Goal: Transaction & Acquisition: Purchase product/service

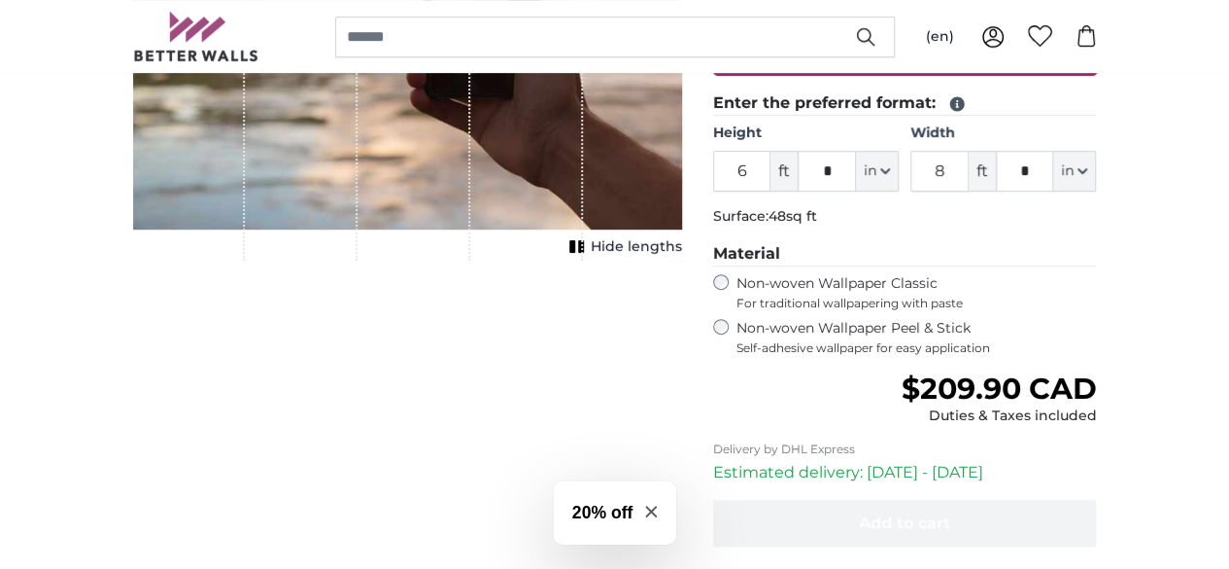
scroll to position [436, 0]
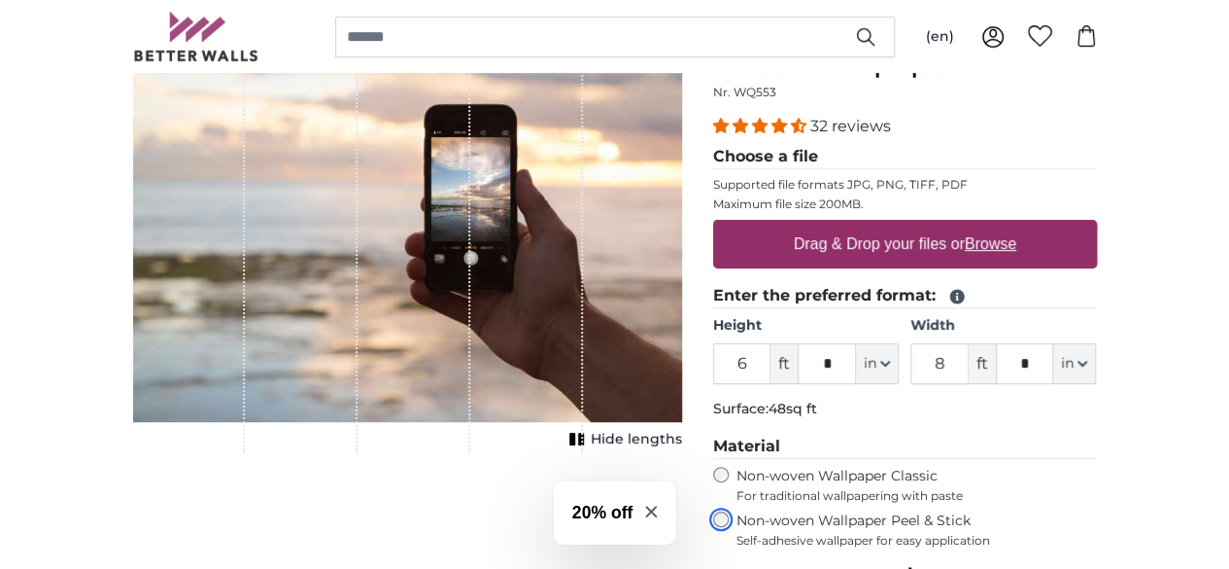
scroll to position [242, 0]
click at [772, 355] on input "6" at bounding box center [742, 364] width 58 height 41
type input "5"
click at [1046, 430] on div "32 reviews Choose a file Supported file formats JPG, PNG, TIFF, PDF Maximum fil…" at bounding box center [905, 332] width 384 height 433
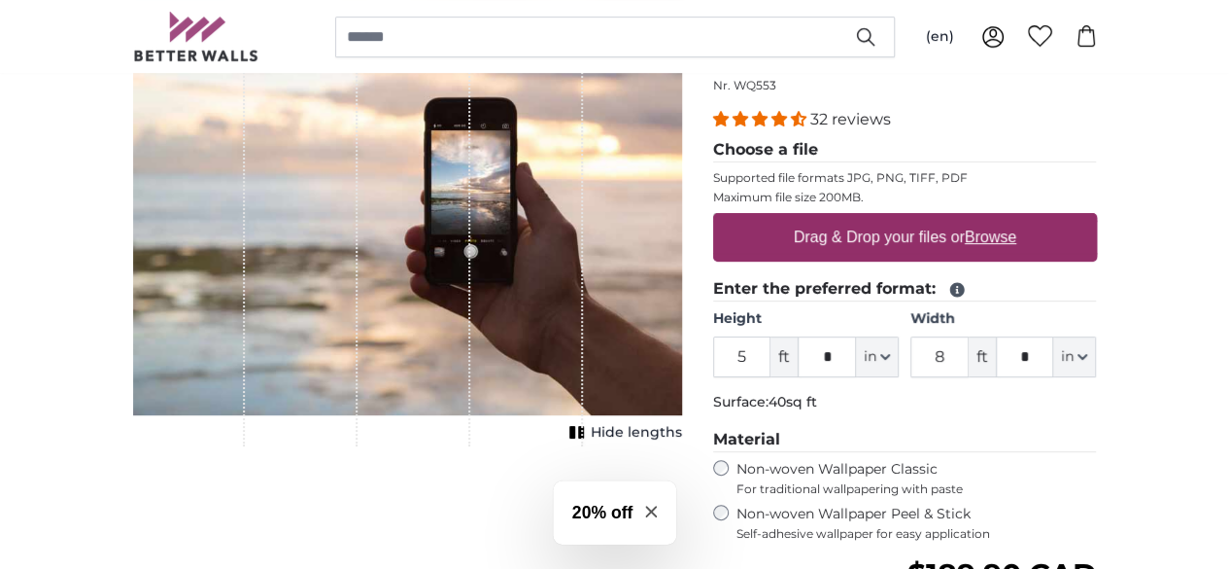
scroll to position [249, 0]
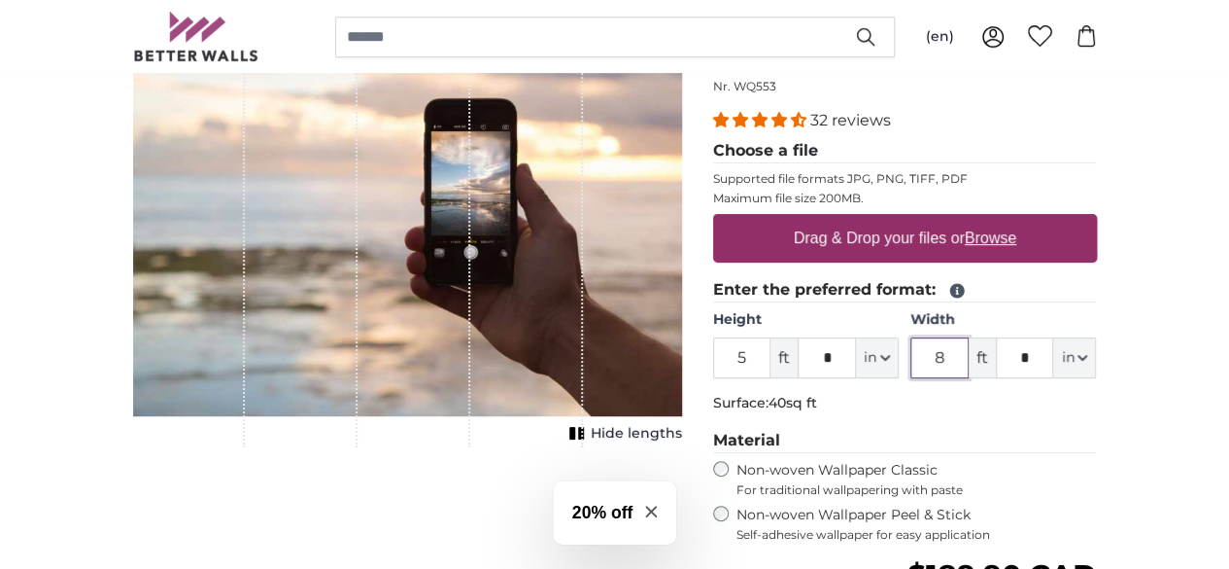
click at [969, 359] on input "8" at bounding box center [940, 357] width 58 height 41
type input "15"
click at [1097, 448] on legend "Material" at bounding box center [905, 441] width 384 height 24
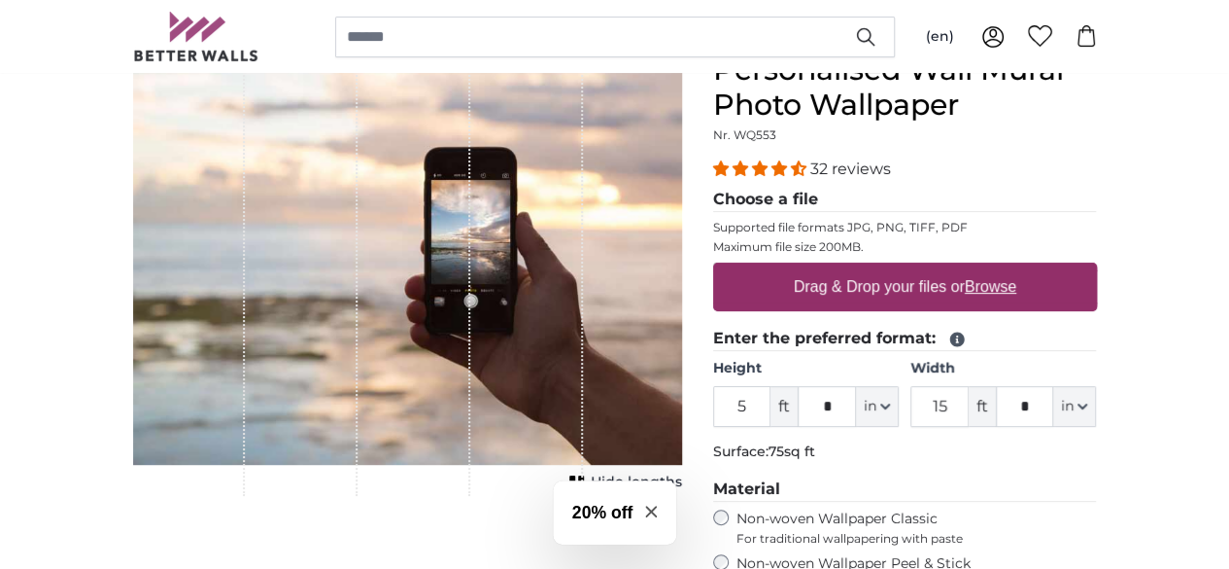
scroll to position [199, 0]
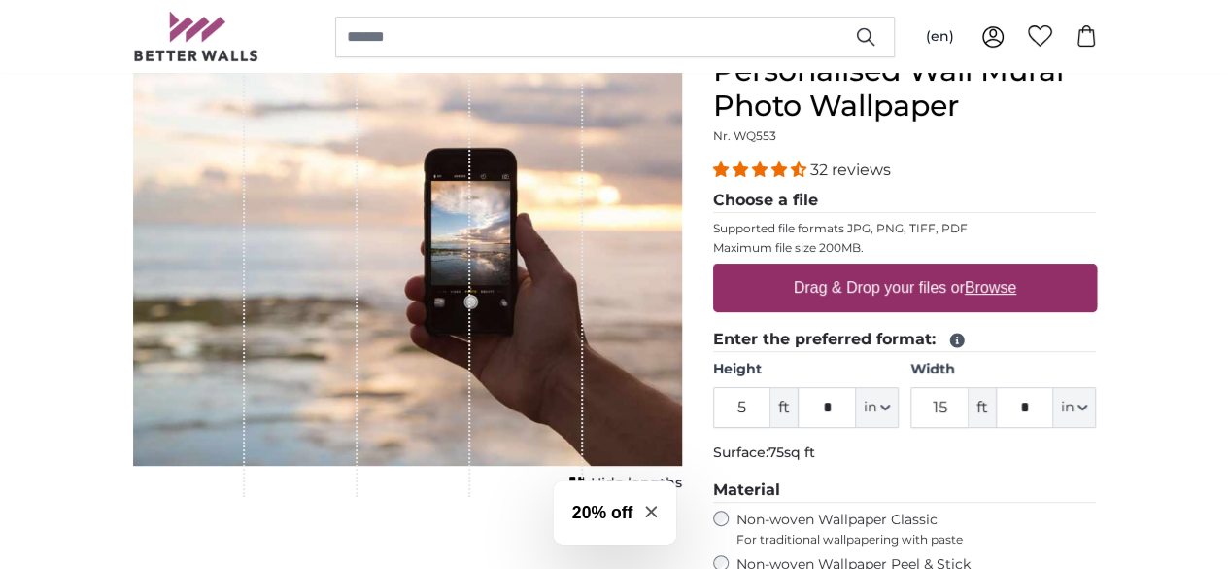
click at [1017, 287] on u "Browse" at bounding box center [991, 287] width 52 height 17
click at [1097, 269] on input "Drag & Drop your files or Browse" at bounding box center [905, 266] width 384 height 6
type input "**********"
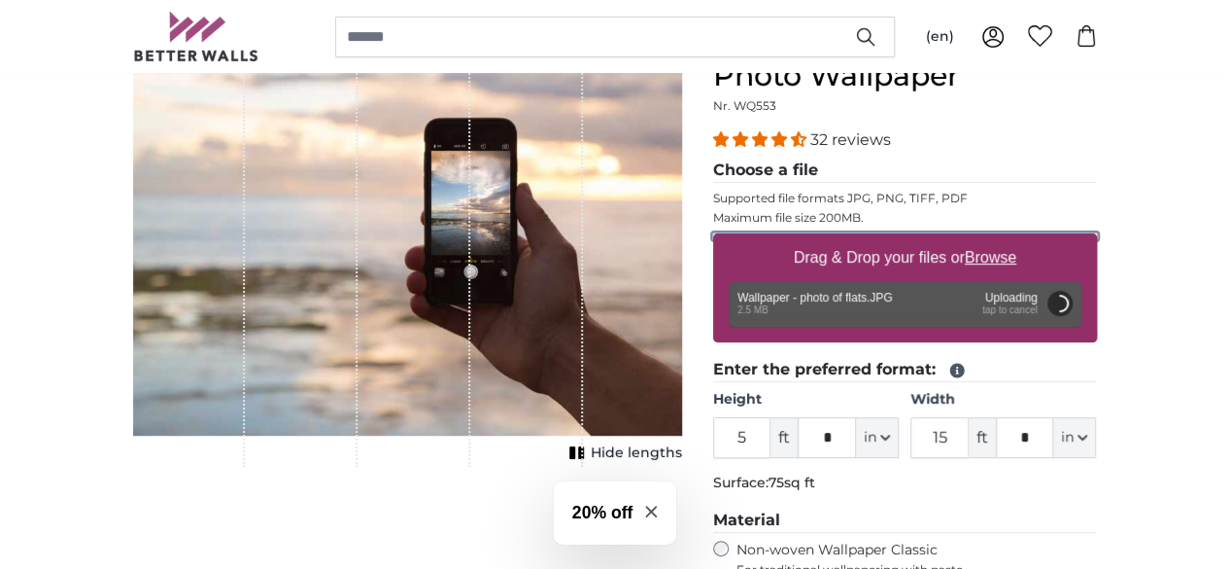
scroll to position [228, 0]
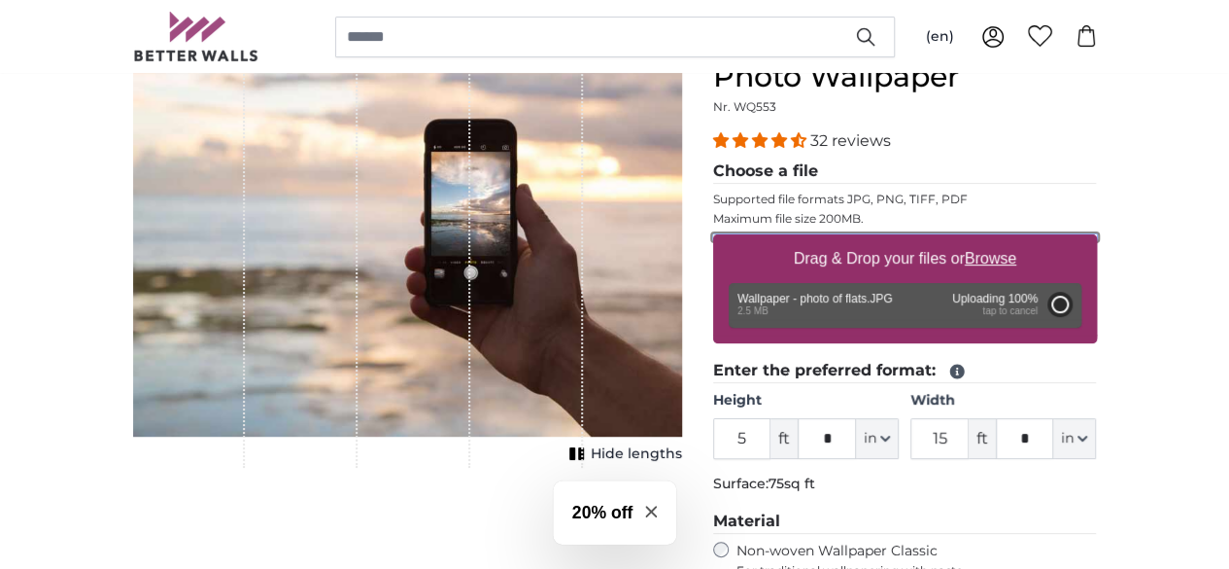
type input "6"
type input "4"
type input "*"
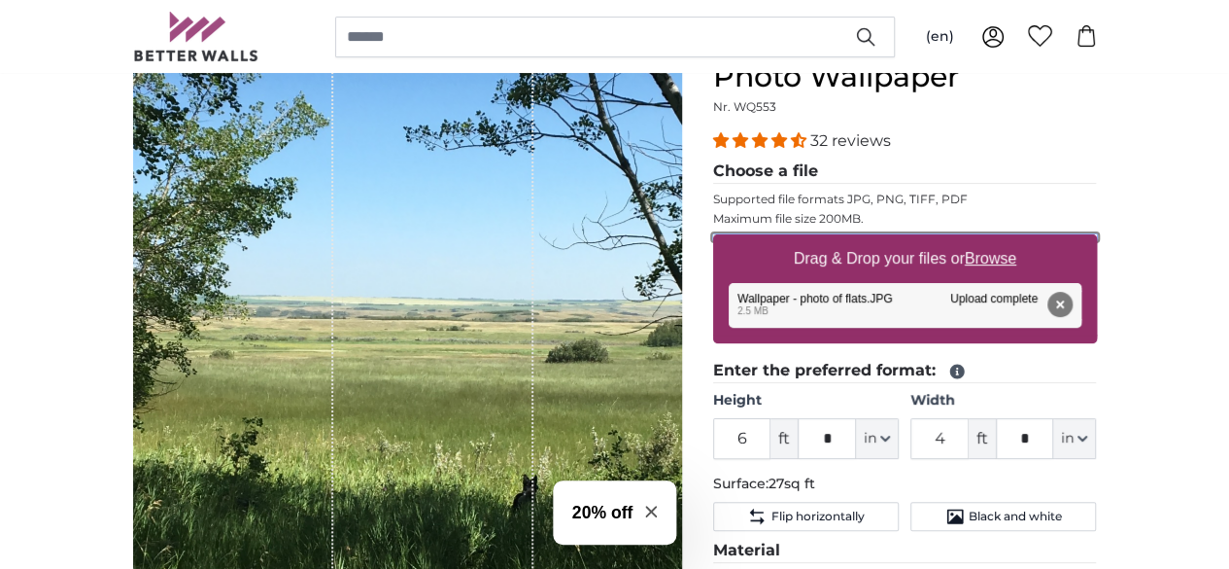
scroll to position [224, 0]
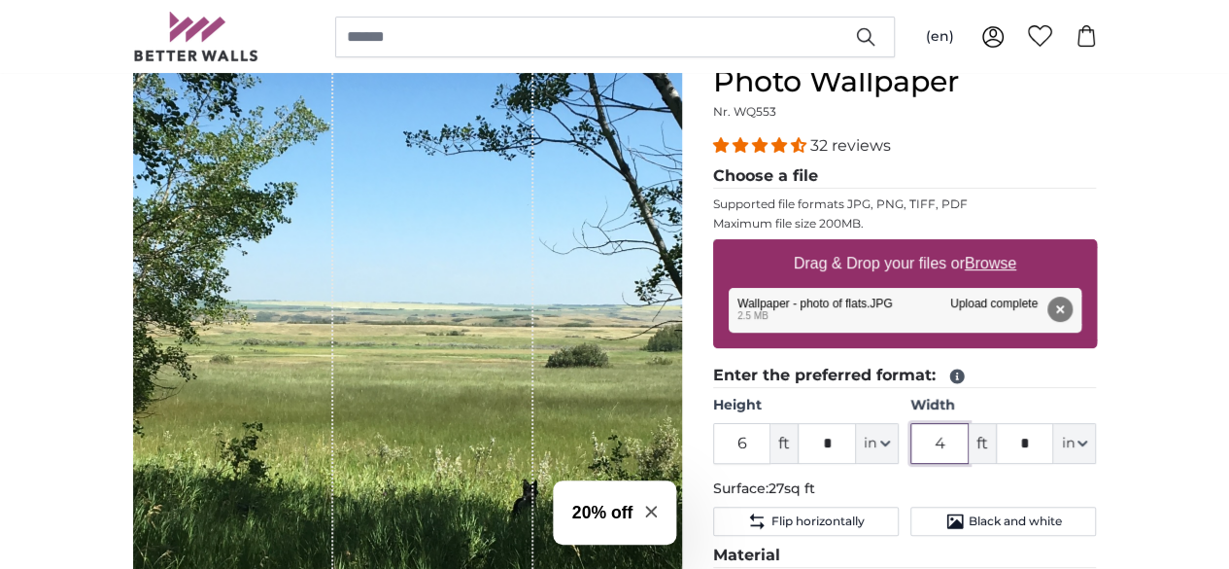
click at [969, 438] on input "4" at bounding box center [940, 443] width 58 height 41
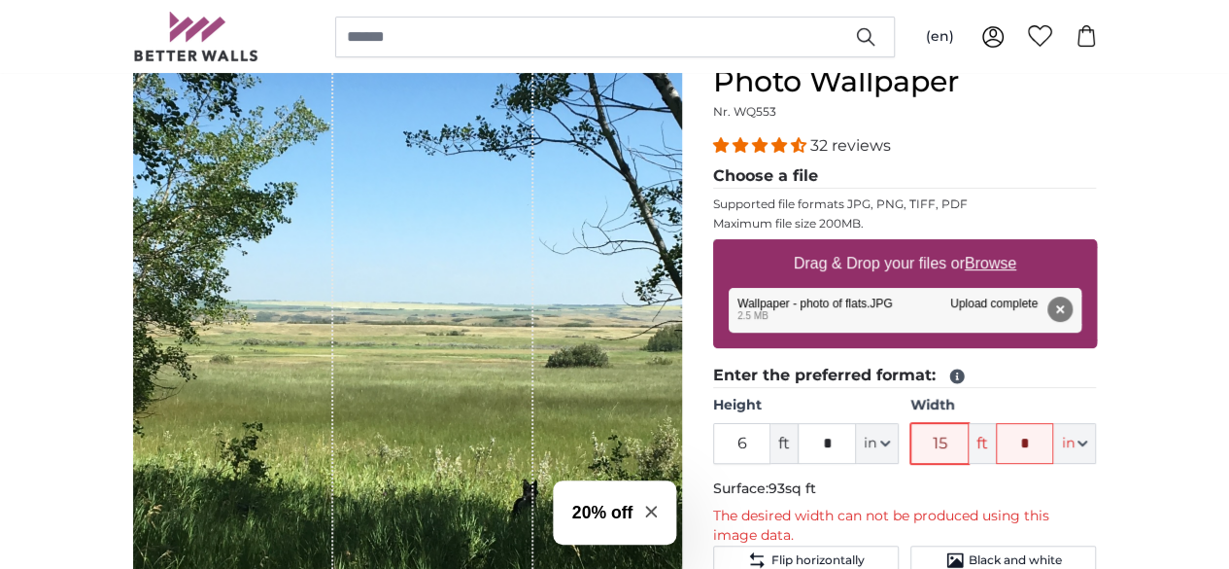
type input "1"
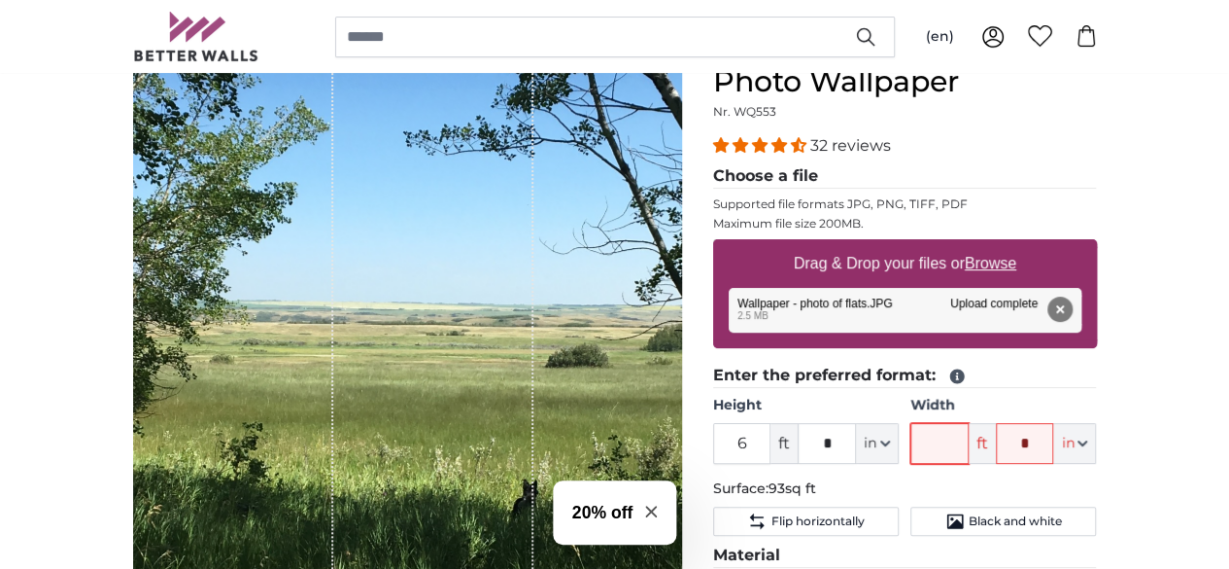
type input "4"
click at [1097, 371] on legend "Enter the preferred format:" at bounding box center [905, 375] width 384 height 24
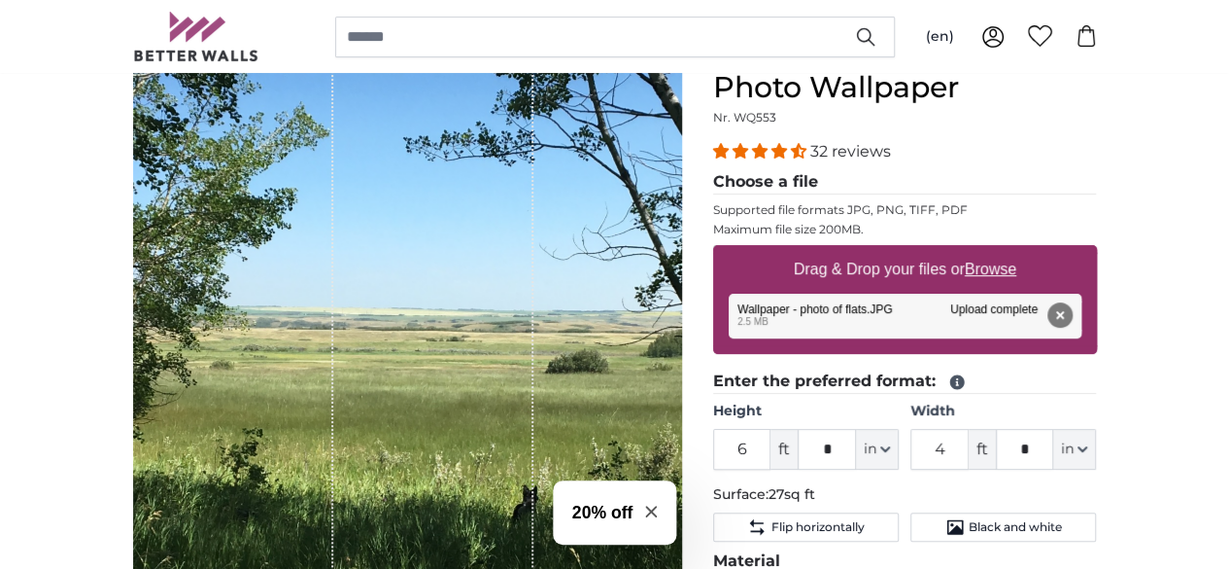
scroll to position [217, 0]
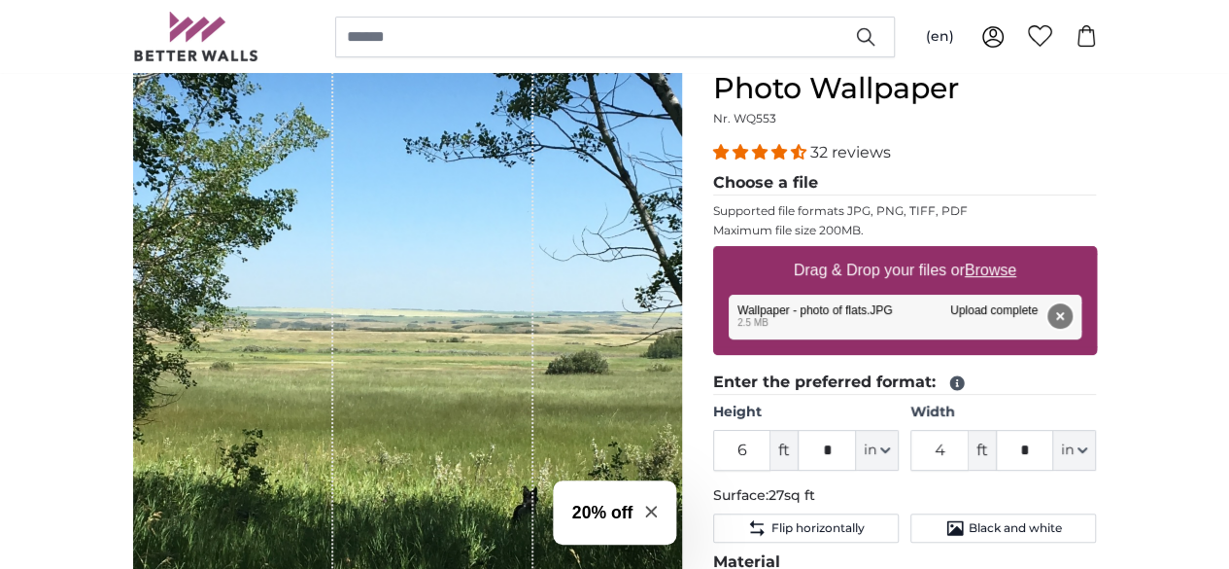
click at [1072, 314] on button "Remove" at bounding box center [1059, 315] width 25 height 25
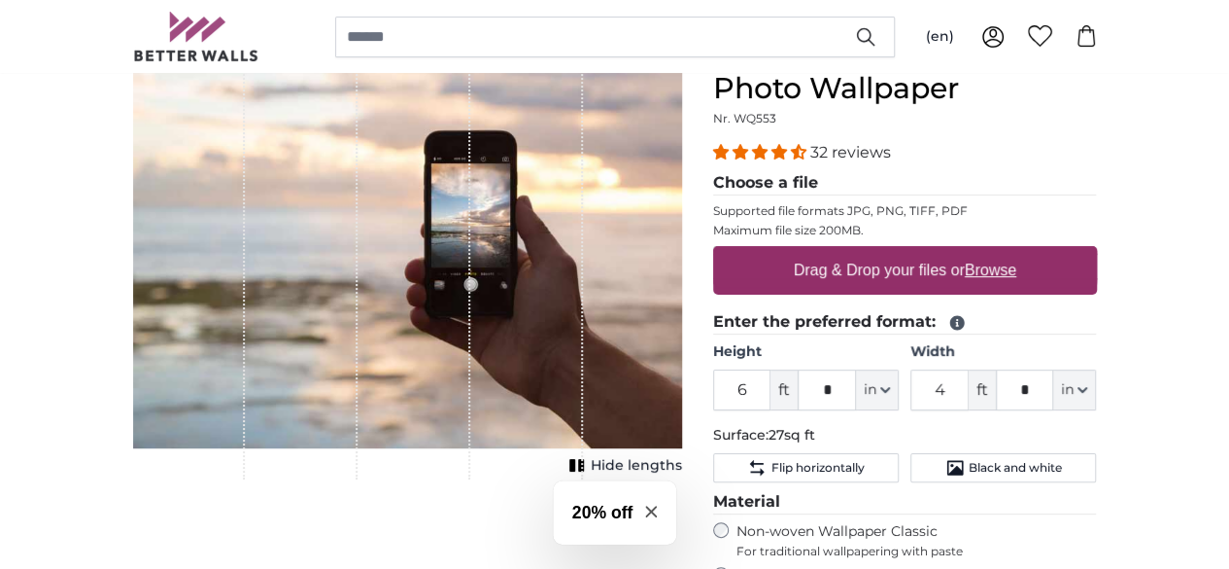
click at [1017, 271] on u "Browse" at bounding box center [991, 269] width 52 height 17
click at [1097, 252] on input "Drag & Drop your files or Browse" at bounding box center [905, 249] width 384 height 6
type input "**********"
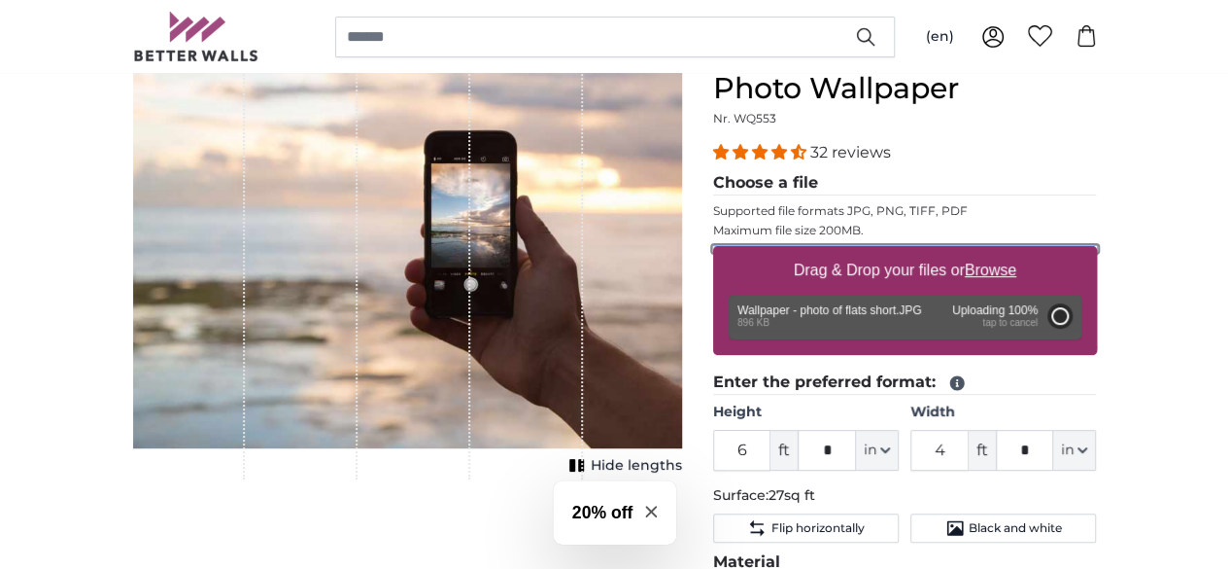
type input "4"
type input "***"
type input "7"
type input "***"
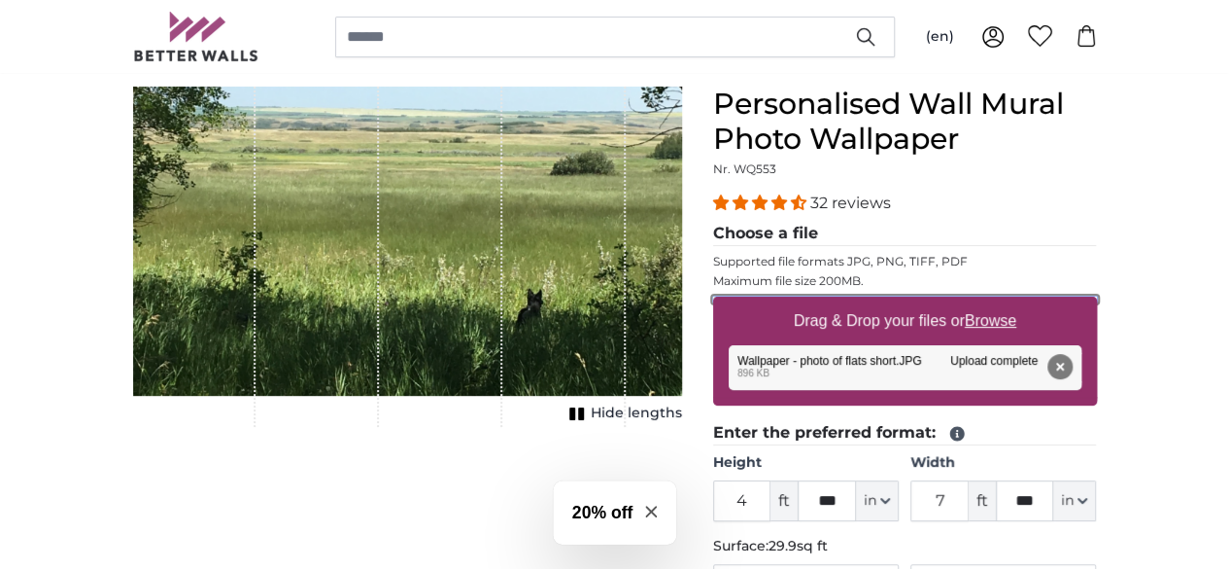
scroll to position [162, 0]
